Goal: Transaction & Acquisition: Subscribe to service/newsletter

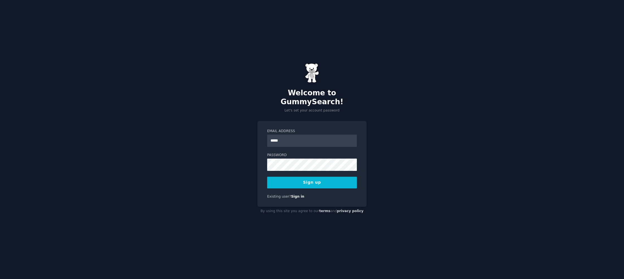
type input "**********"
click at [337, 177] on button "Sign up" at bounding box center [312, 183] width 90 height 12
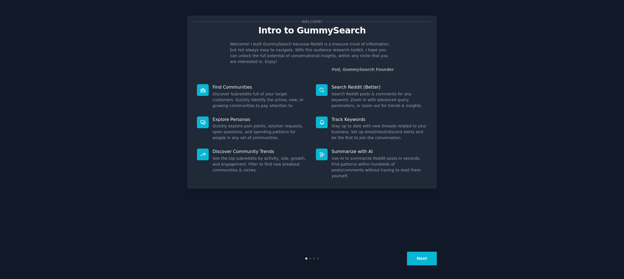
click at [422, 260] on button "Next" at bounding box center [422, 259] width 30 height 14
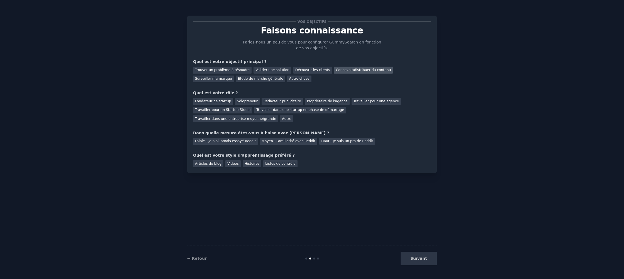
click at [368, 71] on font "Concevoir/distribuer du contenu" at bounding box center [363, 70] width 55 height 4
click at [240, 100] on font "Solopreneur" at bounding box center [247, 101] width 21 height 4
click at [247, 143] on font "Faible - Je n'ai jamais essayé Reddit" at bounding box center [225, 141] width 61 height 4
click at [249, 163] on font "Histoires" at bounding box center [252, 164] width 15 height 4
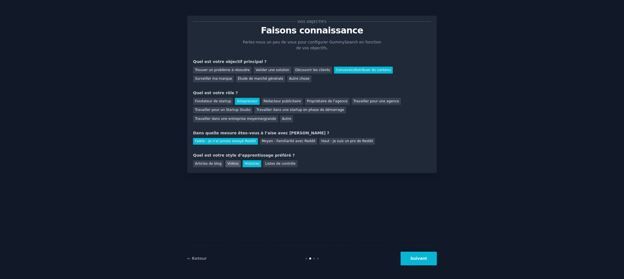
click at [236, 162] on font "Vidéos" at bounding box center [232, 164] width 11 height 4
click at [420, 259] on font "Suivant" at bounding box center [419, 258] width 17 height 4
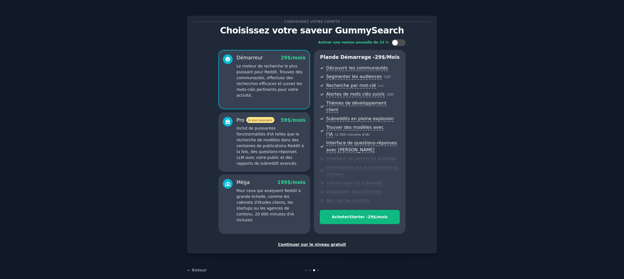
click at [322, 242] on font "Continuer sur le niveau gratuit" at bounding box center [312, 244] width 68 height 4
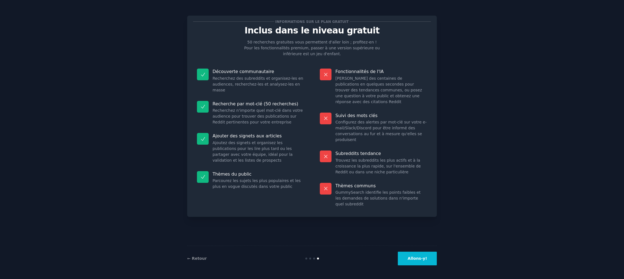
click at [414, 260] on font "Allons-y!" at bounding box center [418, 258] width 20 height 4
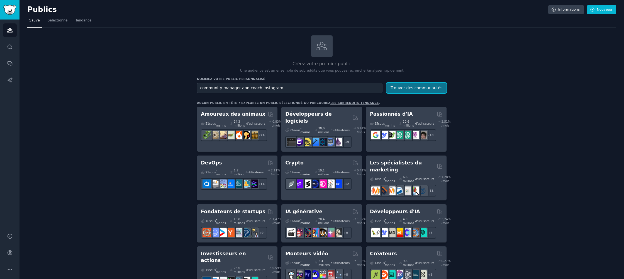
click at [415, 89] on font "Trouver des communautés" at bounding box center [417, 88] width 52 height 4
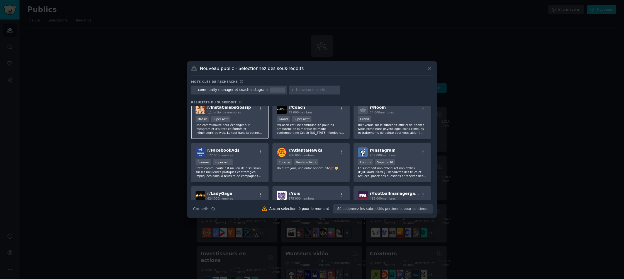
scroll to position [8, 0]
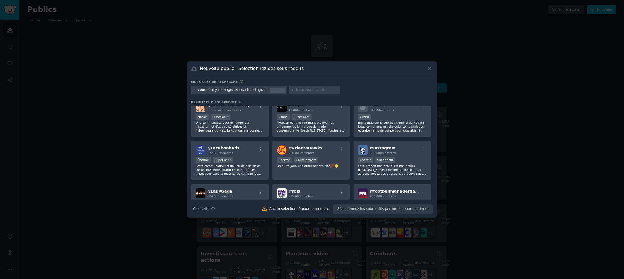
click at [428, 69] on icon at bounding box center [430, 69] width 6 height 6
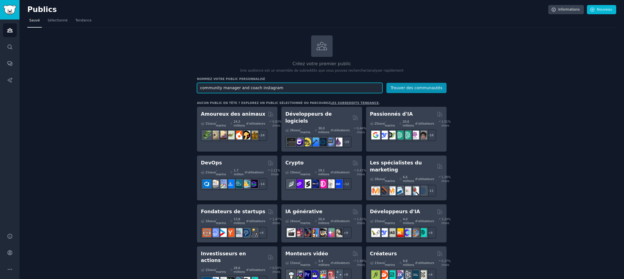
drag, startPoint x: 279, startPoint y: 86, endPoint x: 177, endPoint y: 88, distance: 101.8
type input "content create instagram"
click at [387, 83] on button "Trouver des communautés" at bounding box center [417, 88] width 60 height 10
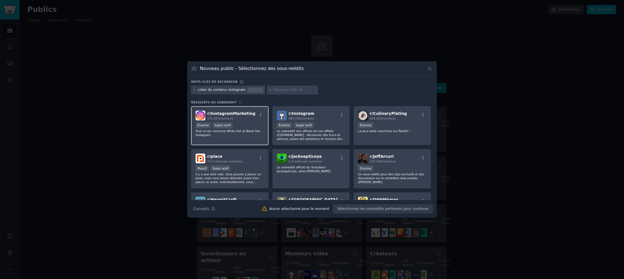
click at [245, 129] on div "Énorme Super actif" at bounding box center [230, 125] width 69 height 7
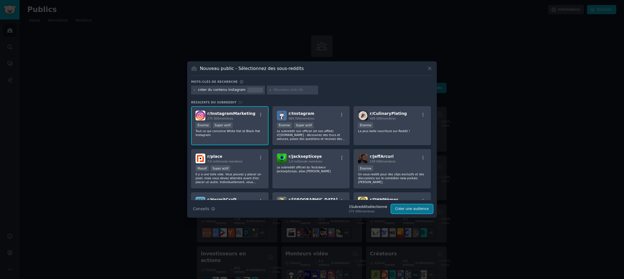
click at [411, 210] on font "Créer une audience" at bounding box center [412, 209] width 33 height 4
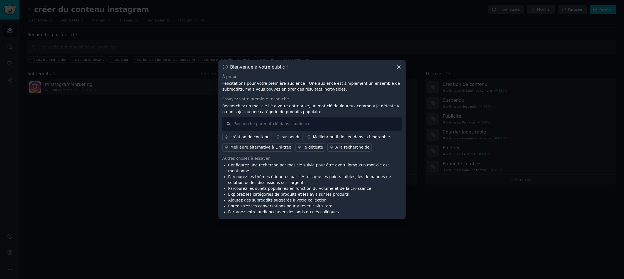
click at [258, 139] on font "création de contenu" at bounding box center [250, 137] width 39 height 4
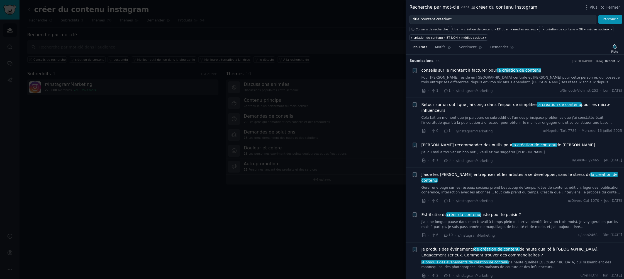
click at [519, 186] on font "Gérer une page sur les réseaux sociaux prend beaucoup de temps. Idées de conten…" at bounding box center [522, 193] width 200 height 14
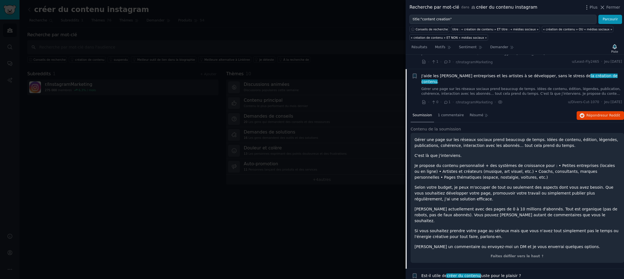
scroll to position [99, 0]
click at [482, 86] on font "Gérer une page sur les réseaux sociaux prend beaucoup de temps. Idées de conten…" at bounding box center [522, 93] width 200 height 14
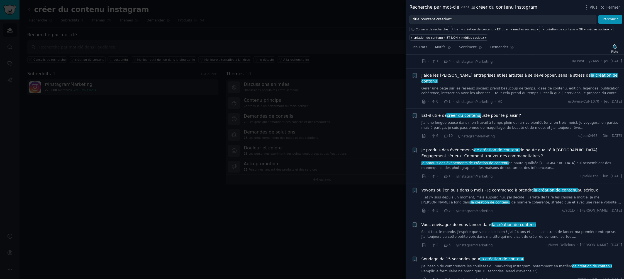
scroll to position [113, 0]
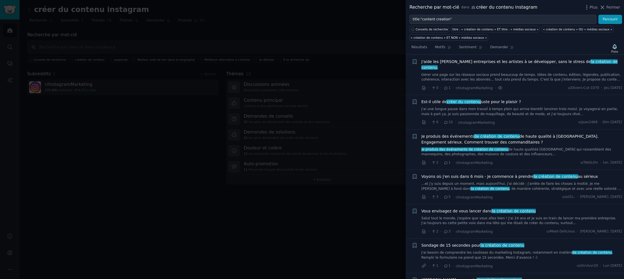
click at [482, 85] on span "r/InstagramMarketing" at bounding box center [474, 88] width 37 height 6
click at [483, 73] on font "Gérer une page sur les réseaux sociaux prend beaucoup de temps. Idées de conten…" at bounding box center [522, 80] width 200 height 14
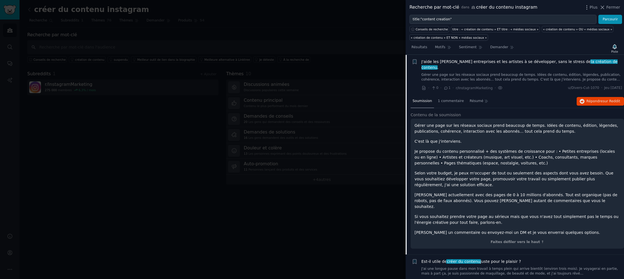
click at [475, 72] on link "Gérer une page sur les réseaux sociaux prend beaucoup de temps. Idées de conten…" at bounding box center [522, 77] width 201 height 10
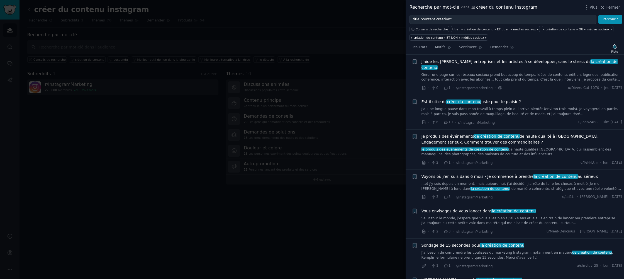
click at [482, 107] on link "J'ai une longue pause dans mon travail à temps plein qui arrive bientôt (enviro…" at bounding box center [522, 112] width 201 height 10
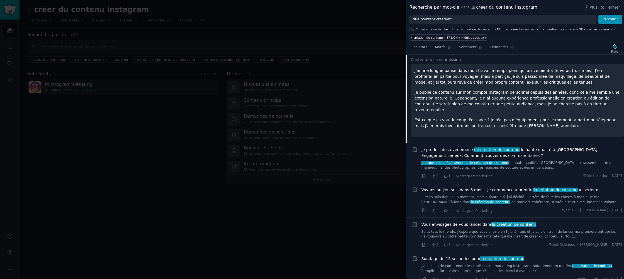
scroll to position [220, 0]
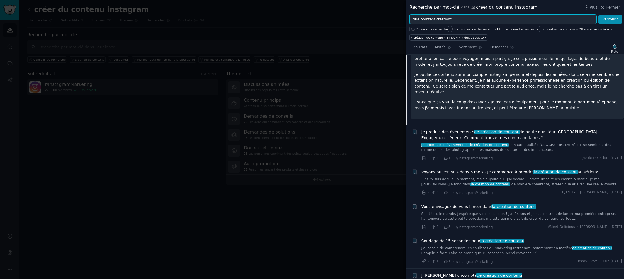
drag, startPoint x: 462, startPoint y: 19, endPoint x: 410, endPoint y: 19, distance: 53.0
click at [410, 19] on input "title:"content creation"" at bounding box center [503, 19] width 187 height 9
type input "personal branding"
click at [599, 15] on button "Parcourir" at bounding box center [611, 19] width 24 height 9
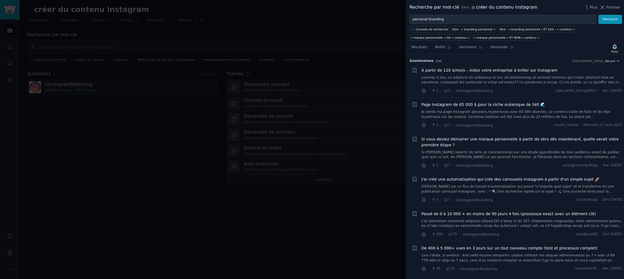
click at [450, 152] on font "Si [PERSON_NAME] repartir de zéro, je commencerais par une étude approfondie de…" at bounding box center [521, 164] width 198 height 28
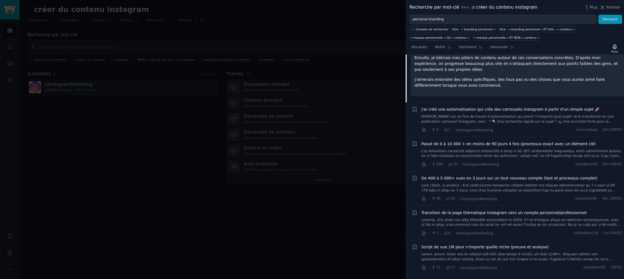
scroll to position [209, 0]
